Goal: Use online tool/utility: Utilize a website feature to perform a specific function

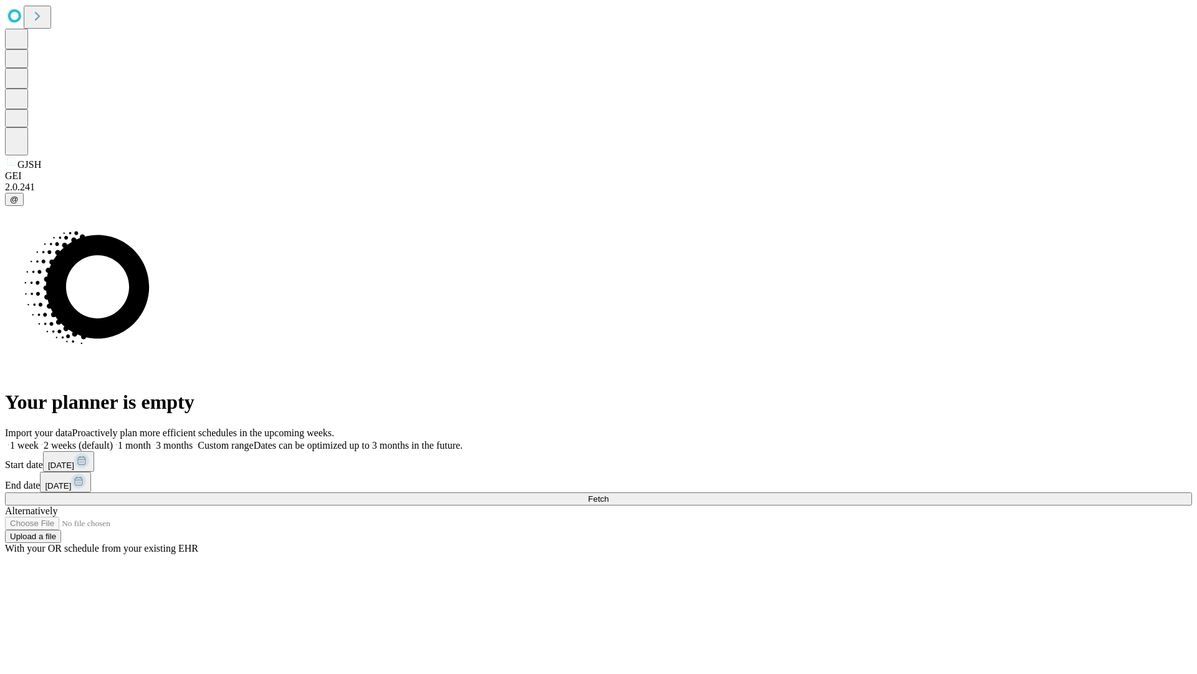
click at [609, 494] on span "Fetch" at bounding box center [598, 498] width 21 height 9
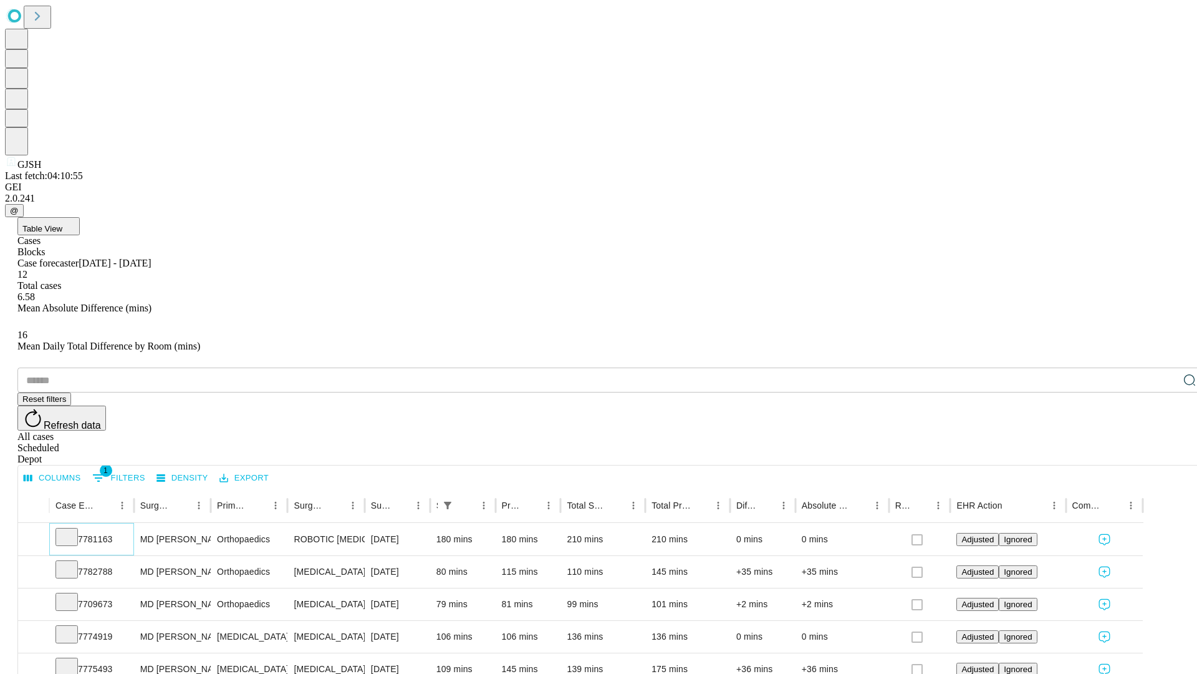
click at [73, 529] on icon at bounding box center [66, 535] width 12 height 12
